Goal: Information Seeking & Learning: Learn about a topic

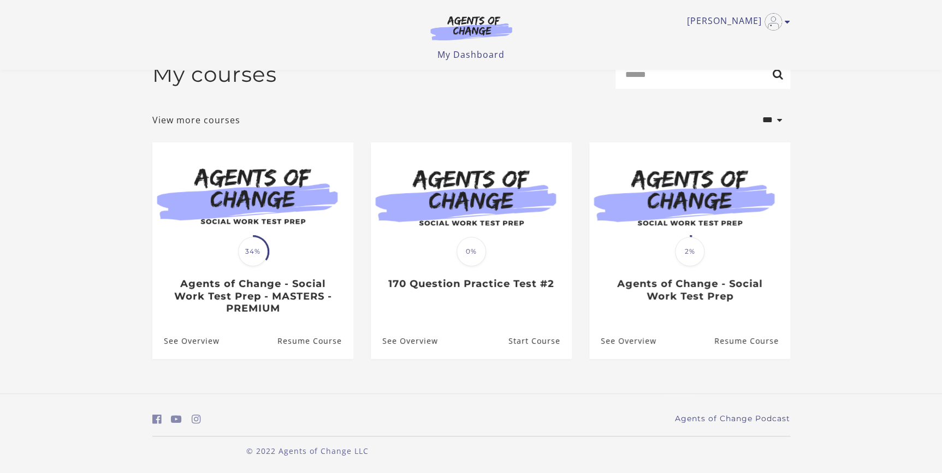
scroll to position [27, 0]
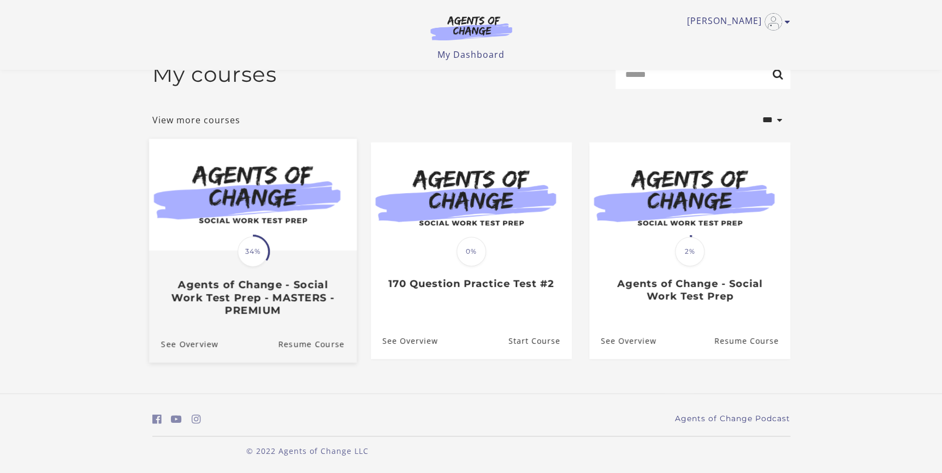
click at [282, 213] on img at bounding box center [251, 195] width 207 height 112
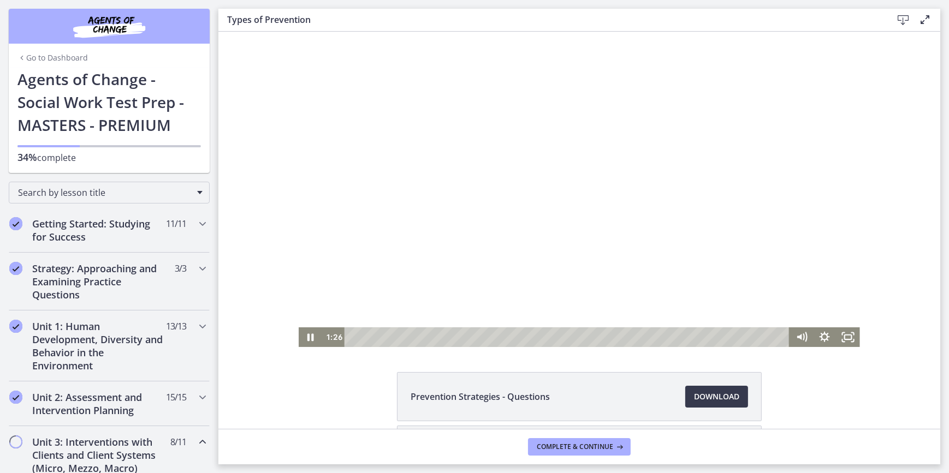
click at [521, 179] on div at bounding box center [578, 189] width 561 height 315
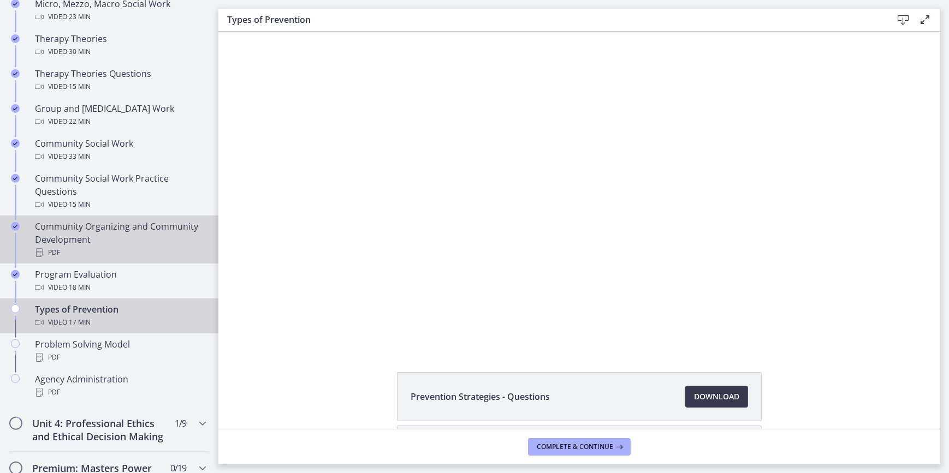
scroll to position [496, 0]
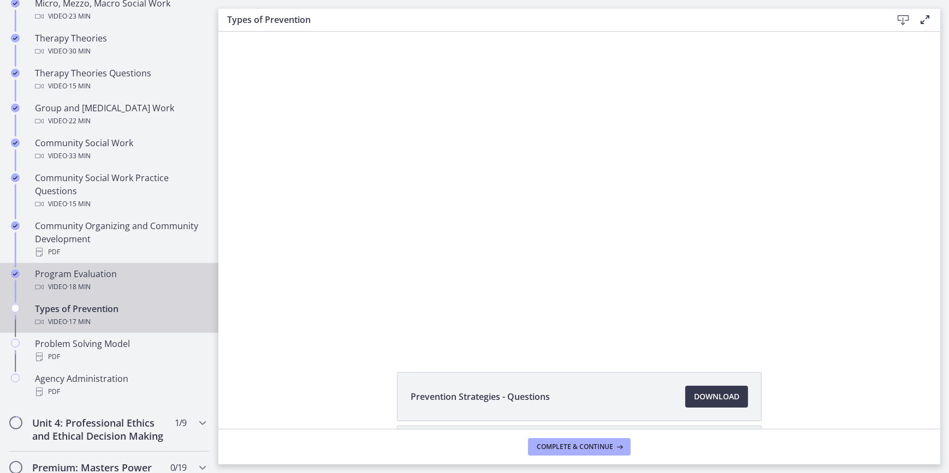
click at [82, 278] on div "Program Evaluation Video · 18 min" at bounding box center [120, 280] width 170 height 26
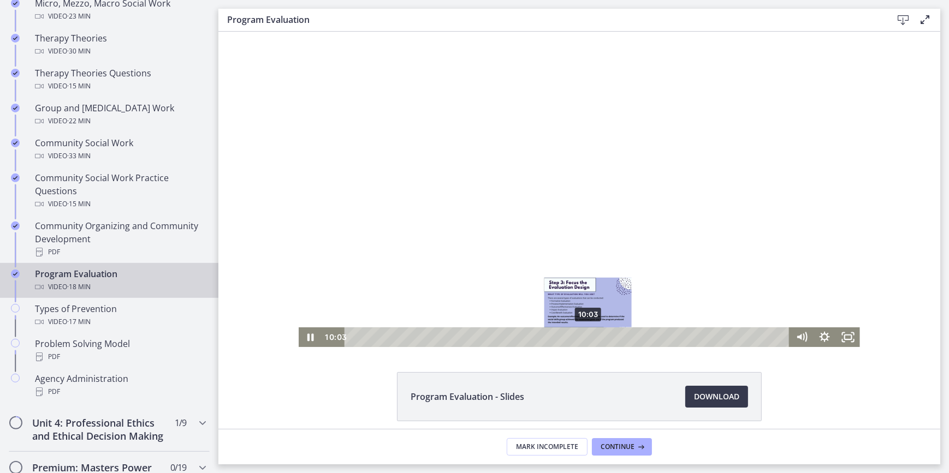
click at [586, 344] on div "10:03" at bounding box center [568, 337] width 431 height 20
drag, startPoint x: 352, startPoint y: 337, endPoint x: 593, endPoint y: 338, distance: 240.7
click at [591, 338] on div "10:19" at bounding box center [568, 337] width 431 height 20
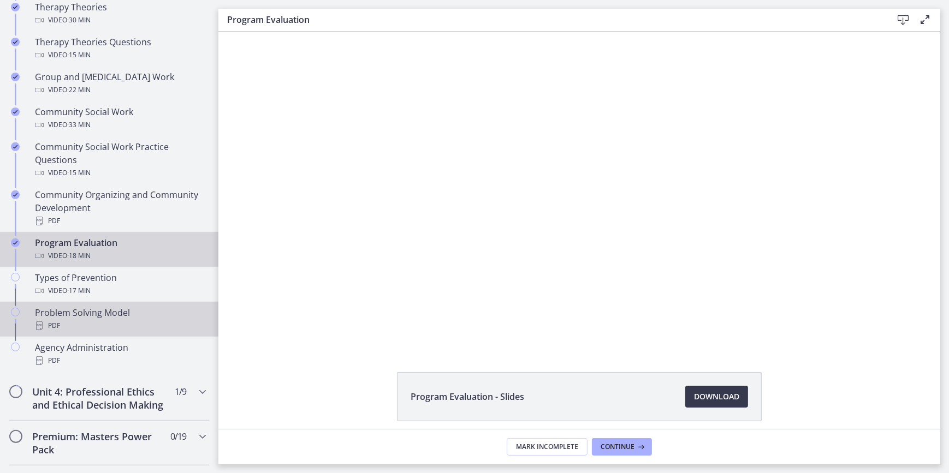
scroll to position [645, 0]
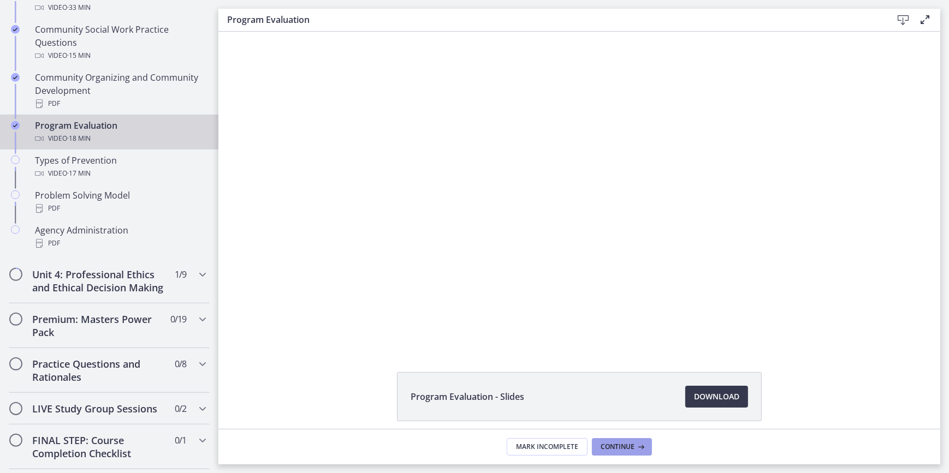
click at [604, 445] on span "Continue" at bounding box center [617, 447] width 34 height 9
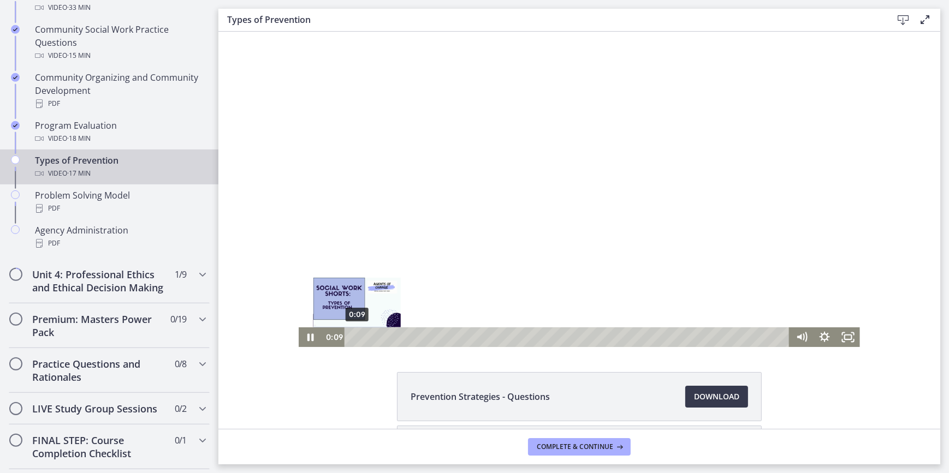
click at [353, 338] on div "0:09" at bounding box center [568, 337] width 431 height 20
click at [350, 337] on div "Playbar" at bounding box center [353, 337] width 7 height 7
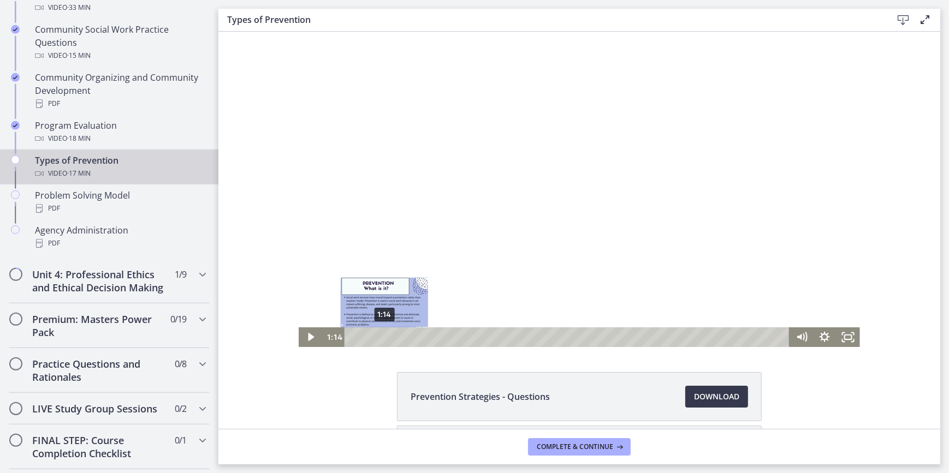
click at [380, 336] on div "1:14" at bounding box center [568, 337] width 431 height 20
click at [376, 337] on div "1:04" at bounding box center [568, 337] width 431 height 20
click at [368, 338] on div "0:47" at bounding box center [568, 337] width 431 height 20
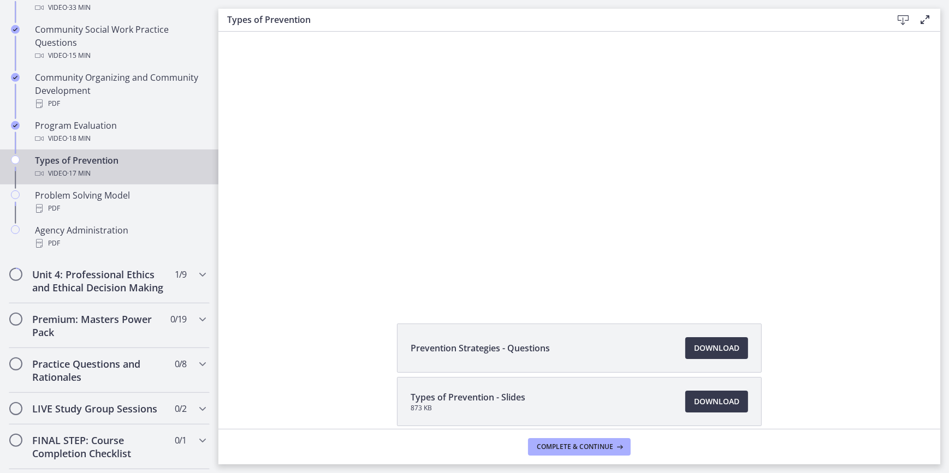
scroll to position [98, 0]
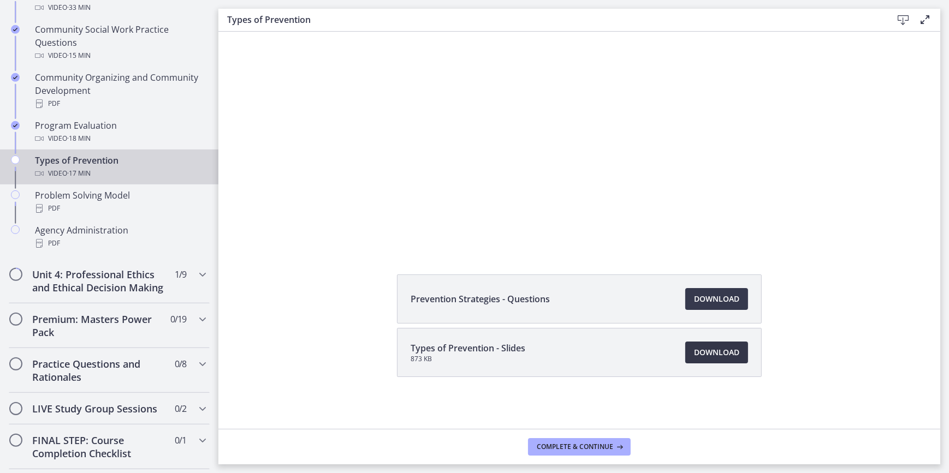
click at [729, 354] on span "Download Opens in a new window" at bounding box center [716, 352] width 45 height 13
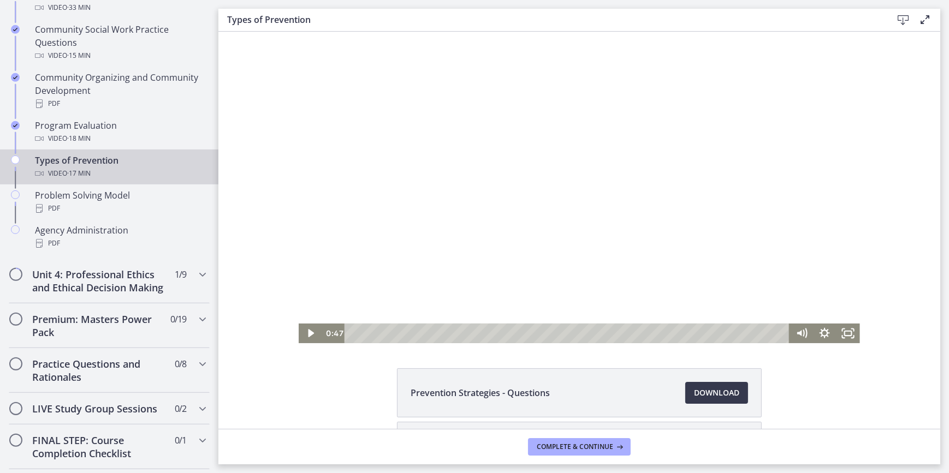
scroll to position [0, 0]
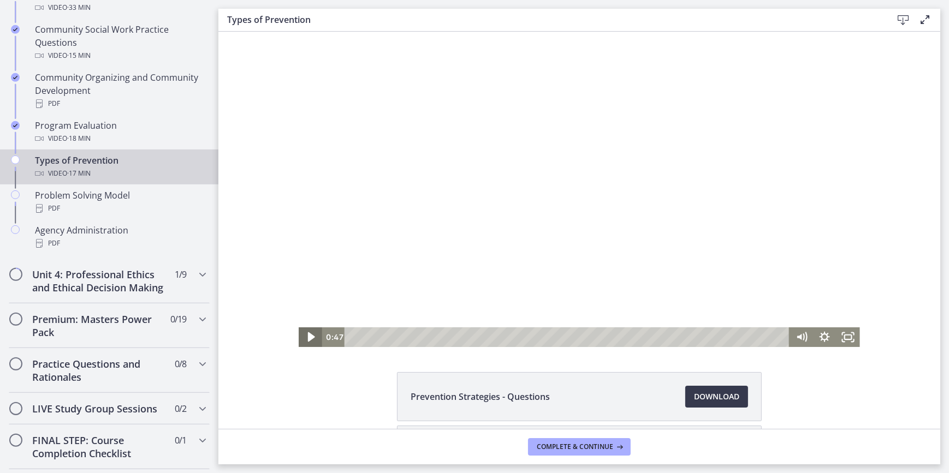
click at [300, 339] on icon "Play Video" at bounding box center [311, 336] width 28 height 23
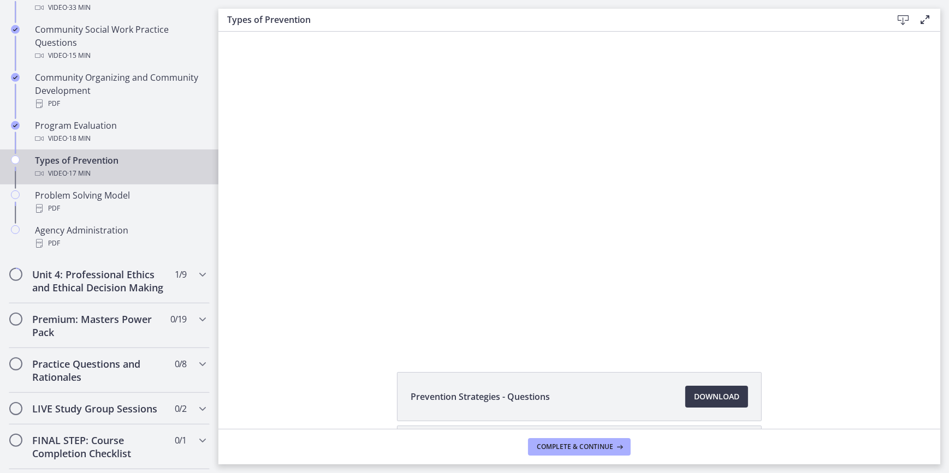
click at [298, 327] on button "Play Video" at bounding box center [309, 337] width 23 height 20
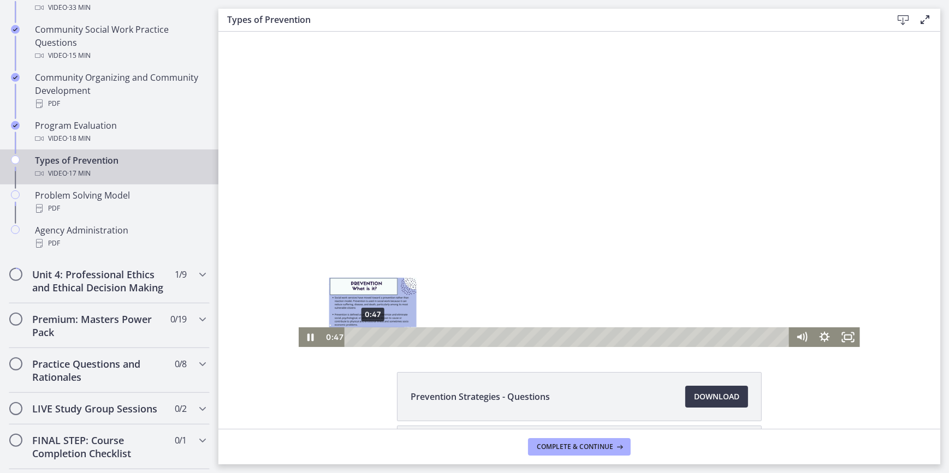
click at [368, 338] on div "0:47" at bounding box center [568, 337] width 431 height 20
click at [362, 339] on div "0:32" at bounding box center [568, 337] width 431 height 20
click at [359, 338] on div "0:23" at bounding box center [568, 337] width 431 height 20
click at [377, 264] on div at bounding box center [578, 189] width 561 height 315
click at [493, 196] on div at bounding box center [578, 189] width 561 height 315
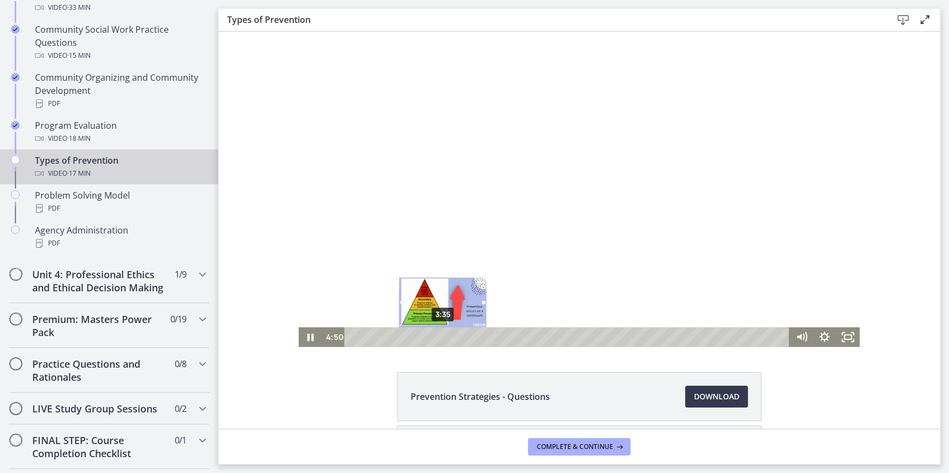
click at [438, 339] on div "3:35" at bounding box center [568, 337] width 431 height 20
click at [421, 339] on div "2:53" at bounding box center [568, 337] width 431 height 20
click at [354, 199] on div at bounding box center [578, 189] width 561 height 315
click at [429, 338] on div "3:12" at bounding box center [568, 337] width 431 height 20
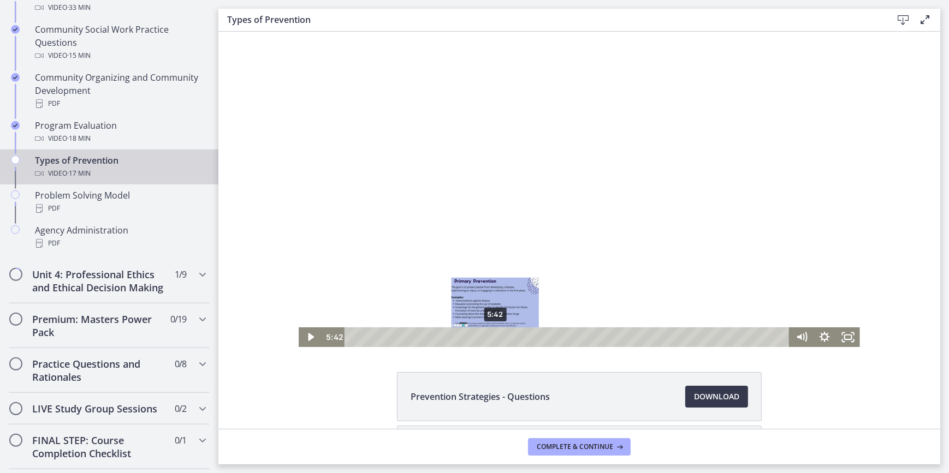
click at [492, 339] on div "5:42" at bounding box center [568, 337] width 431 height 20
click at [307, 339] on icon "Play Video" at bounding box center [310, 337] width 7 height 10
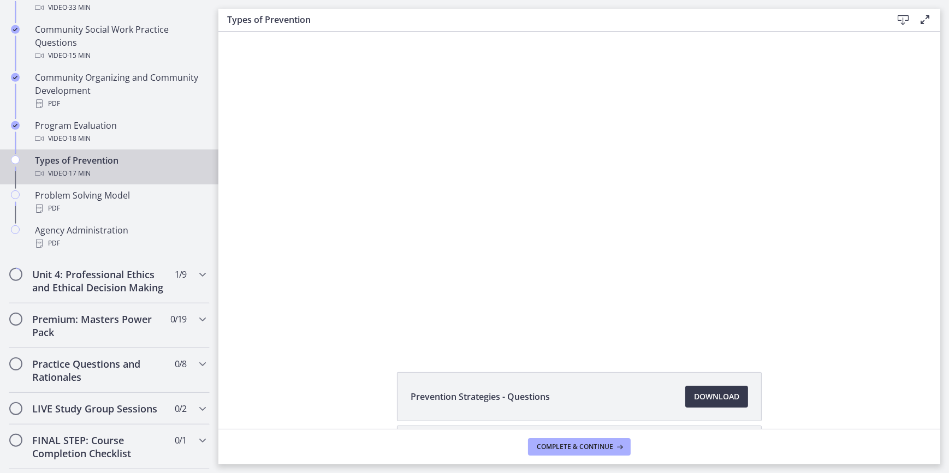
click at [298, 327] on button "Pause" at bounding box center [309, 337] width 23 height 20
click at [298, 327] on button "Play Video" at bounding box center [309, 337] width 23 height 20
click at [298, 327] on button "Pause" at bounding box center [309, 337] width 23 height 20
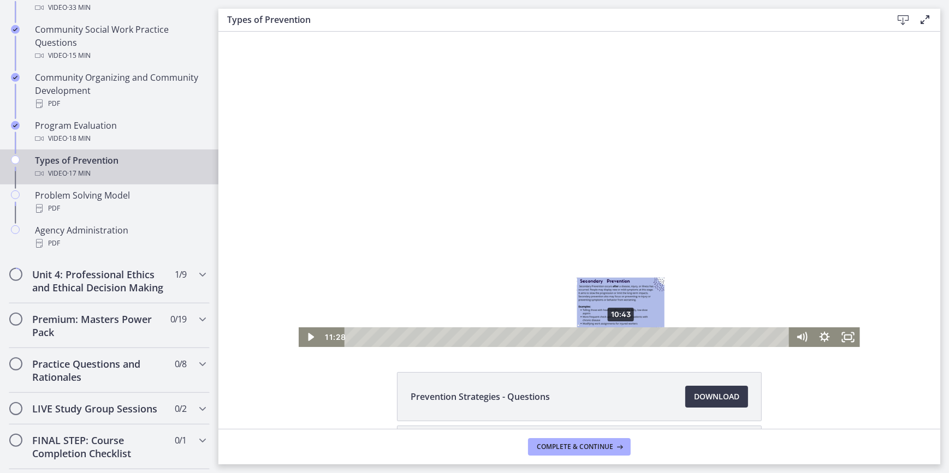
click at [617, 336] on div "10:43" at bounding box center [568, 337] width 431 height 20
click at [416, 268] on div at bounding box center [578, 189] width 561 height 315
click at [658, 148] on div at bounding box center [578, 189] width 561 height 315
